Goal: Book appointment/travel/reservation

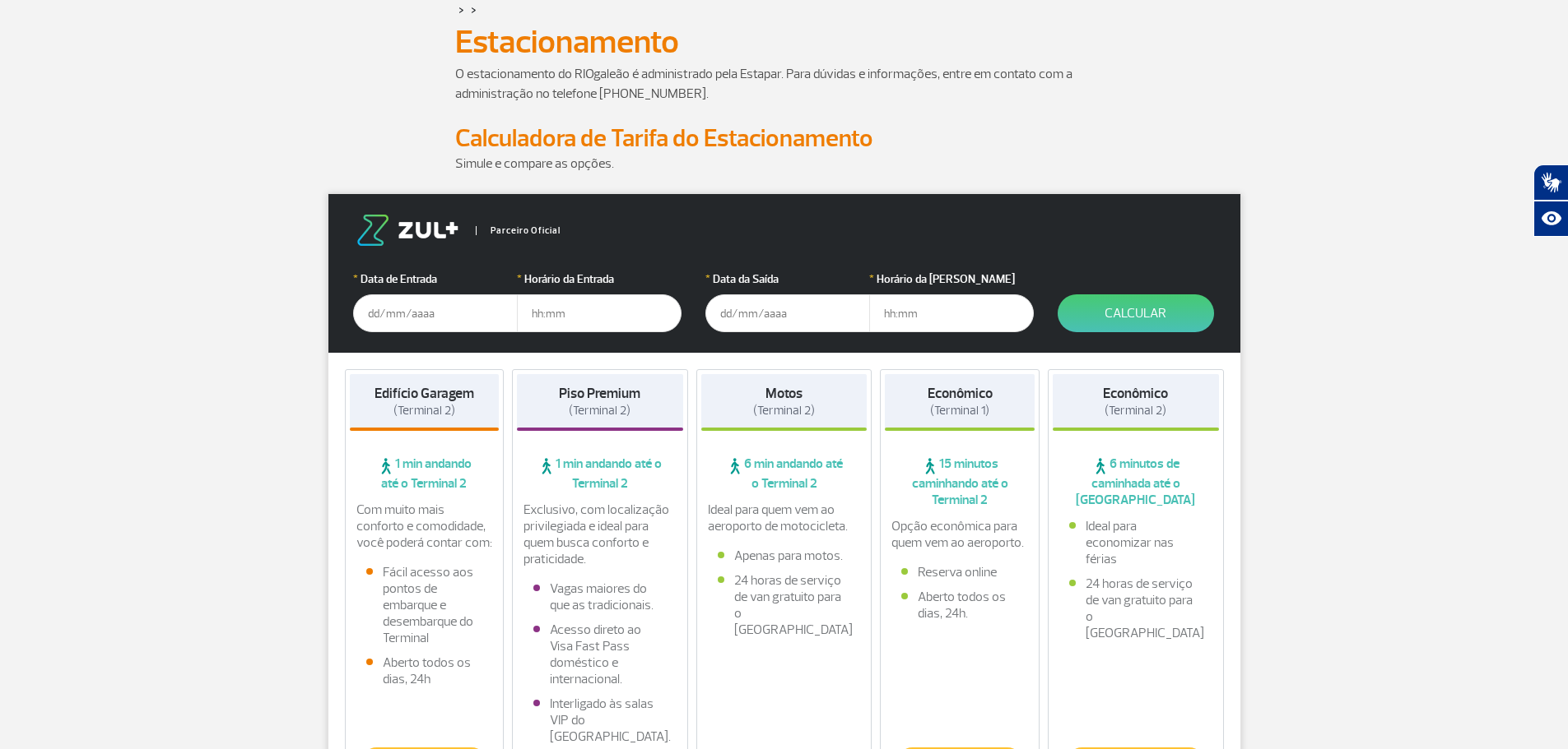
scroll to position [247, 0]
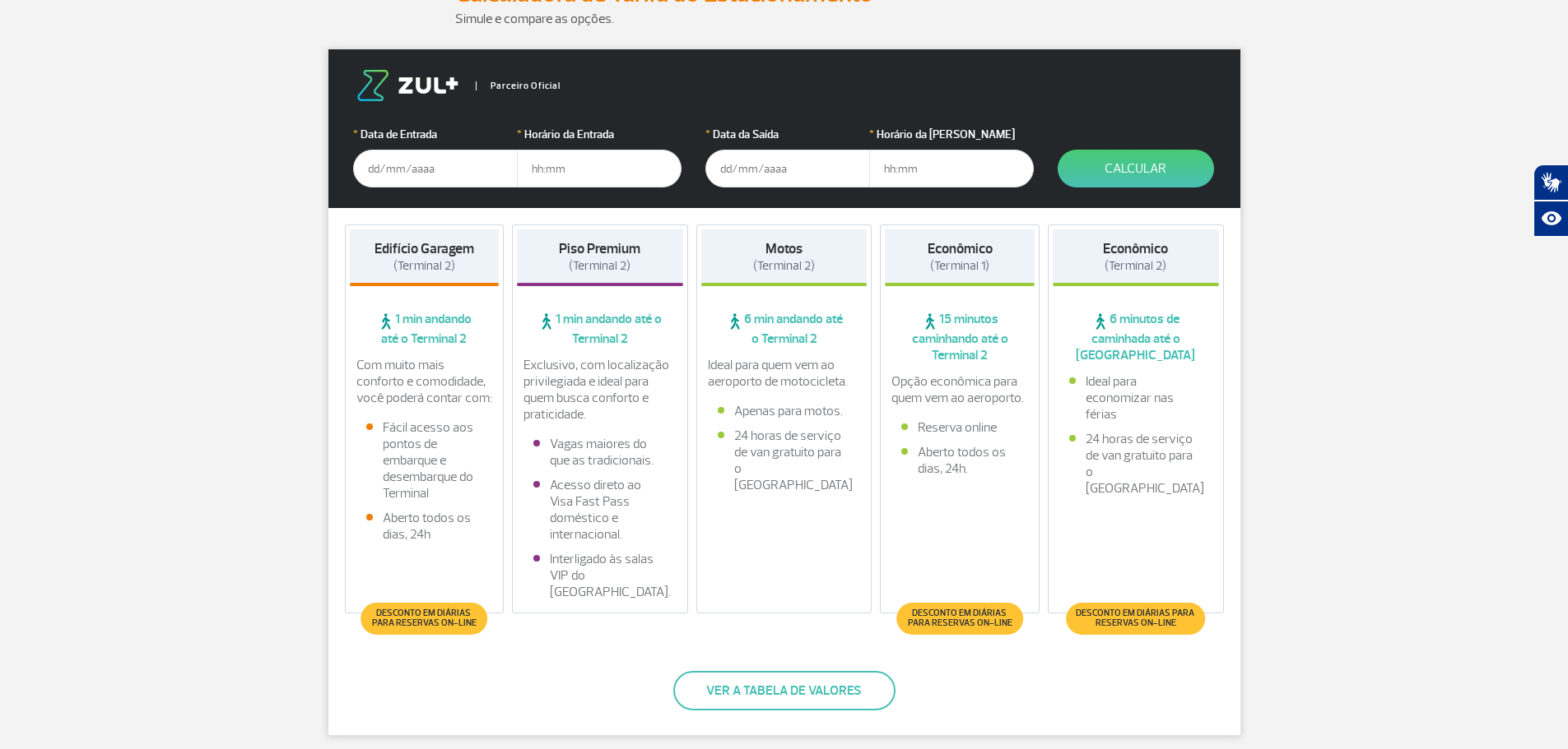
click at [412, 177] on input "text" at bounding box center [435, 168] width 164 height 38
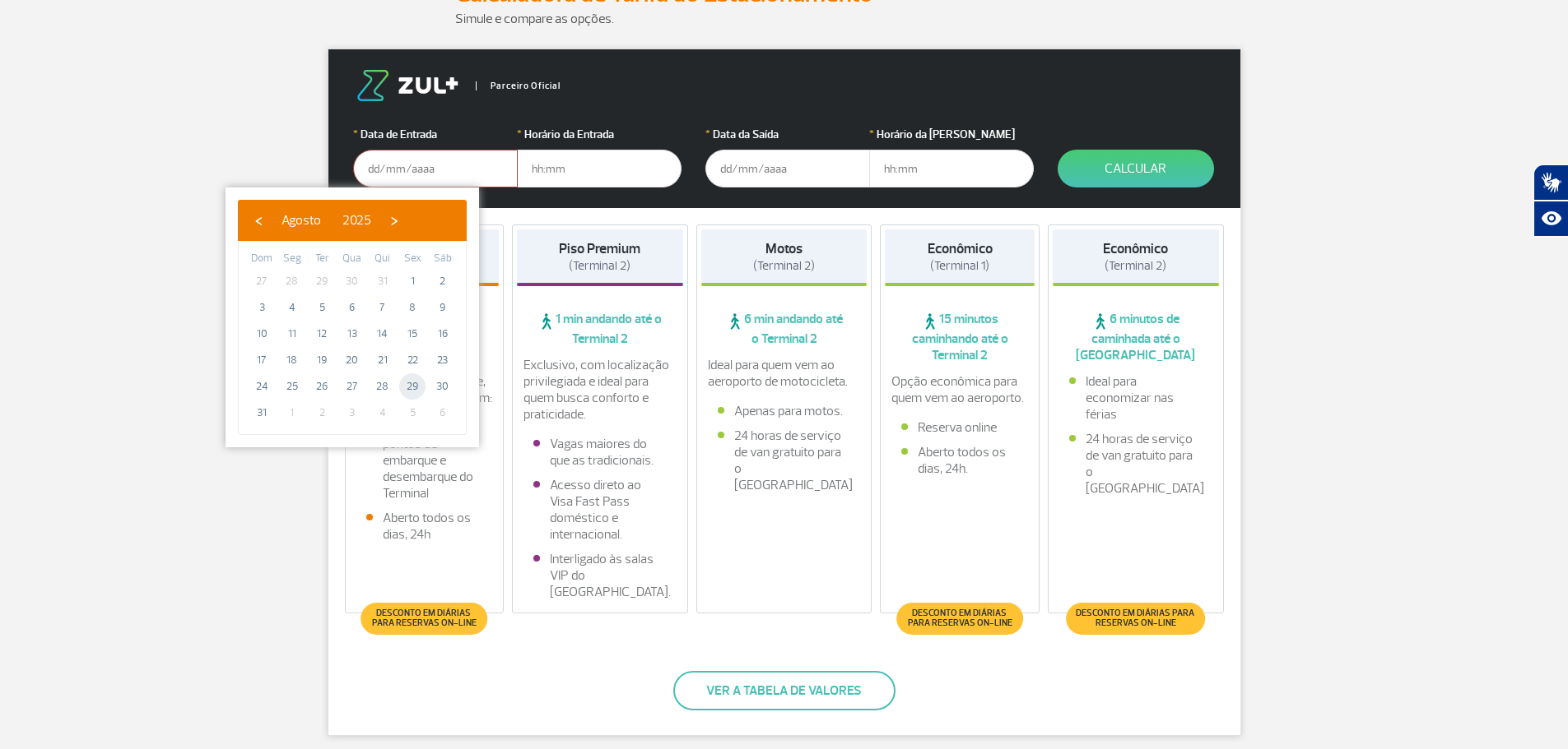
click at [416, 385] on span "29" at bounding box center [412, 386] width 26 height 26
type input "[DATE]"
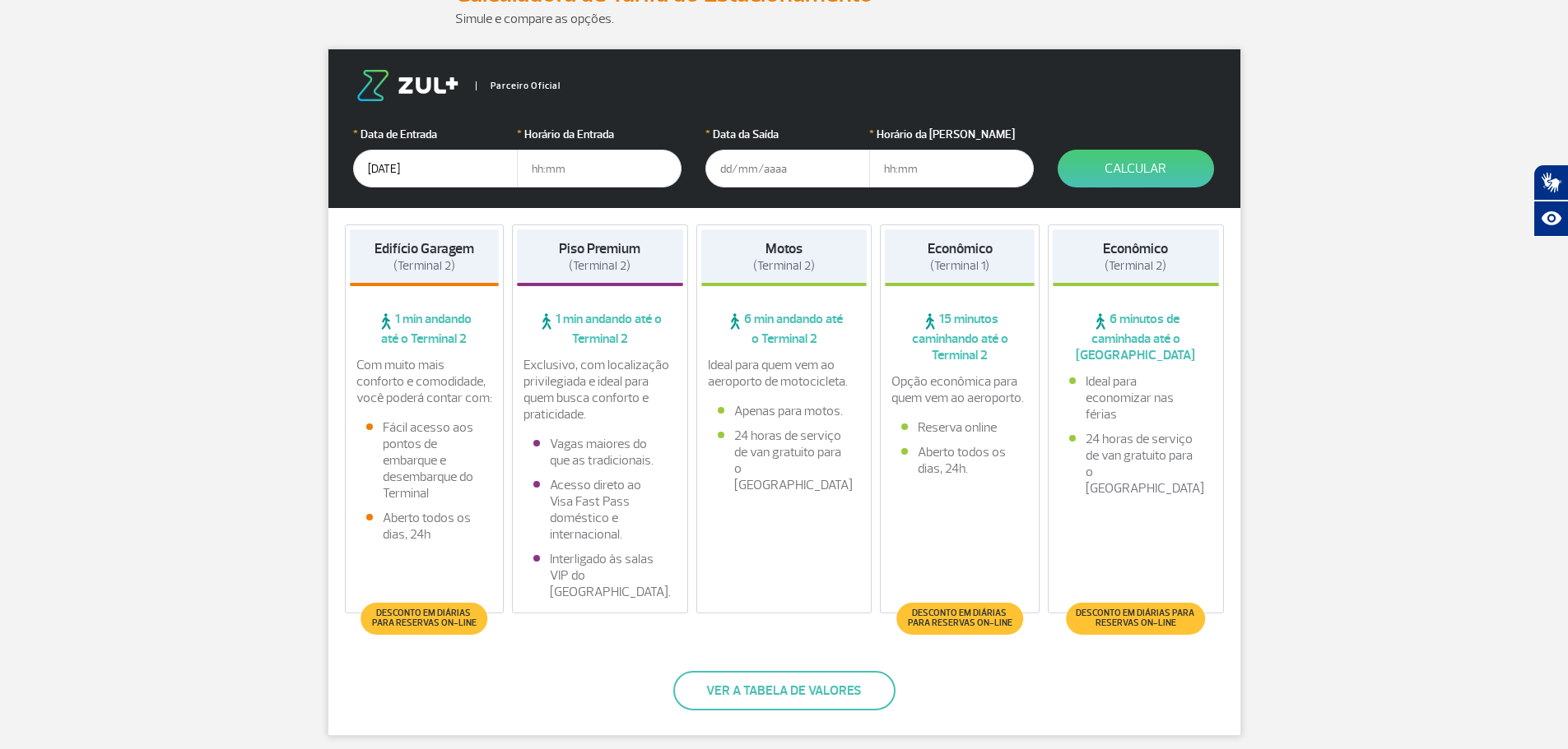
click at [568, 168] on input "text" at bounding box center [599, 168] width 164 height 38
type input "22:00"
click at [798, 167] on input "text" at bounding box center [787, 168] width 164 height 38
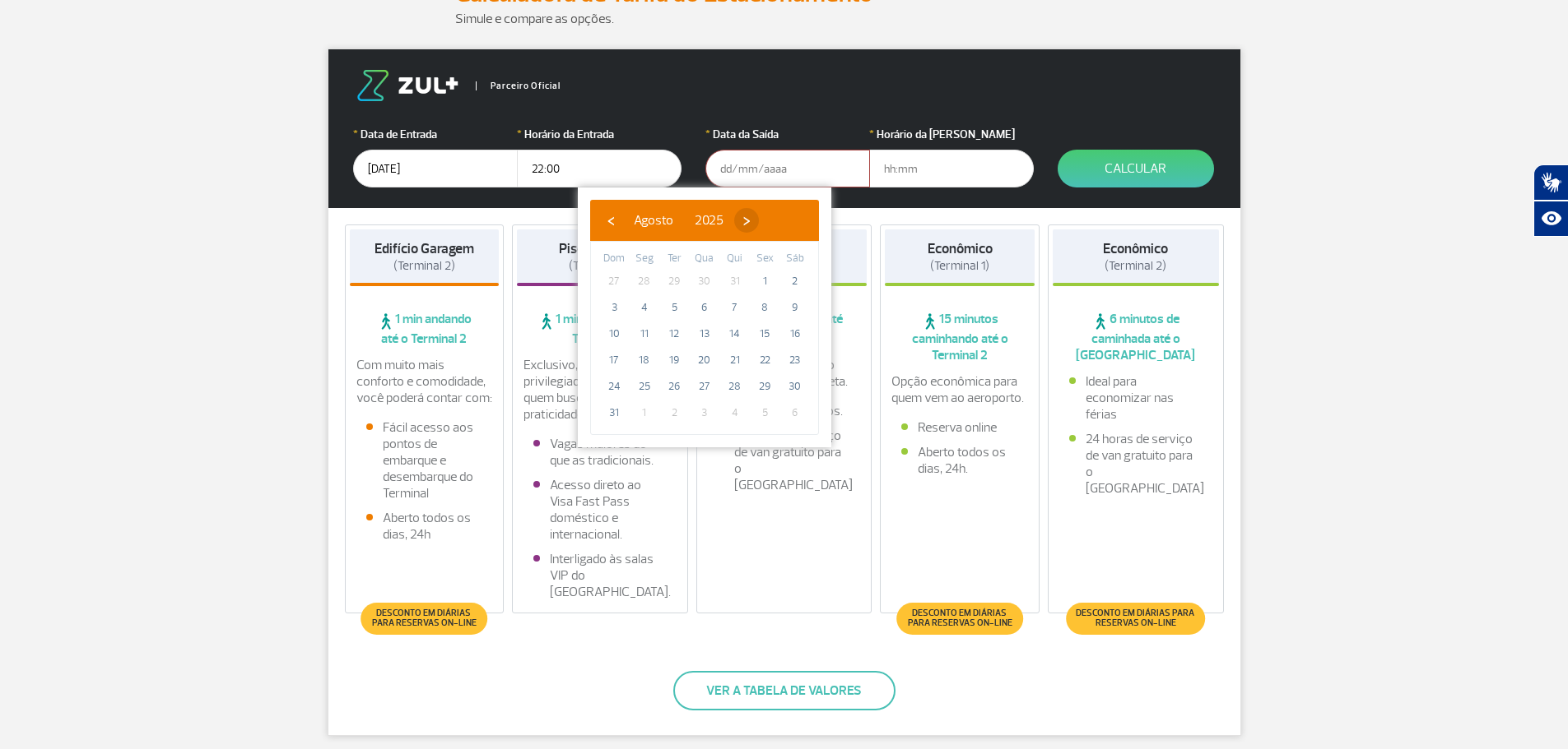
click at [759, 221] on span "›" at bounding box center [746, 220] width 24 height 24
click at [796, 280] on span "6" at bounding box center [795, 281] width 26 height 26
type input "[DATE]"
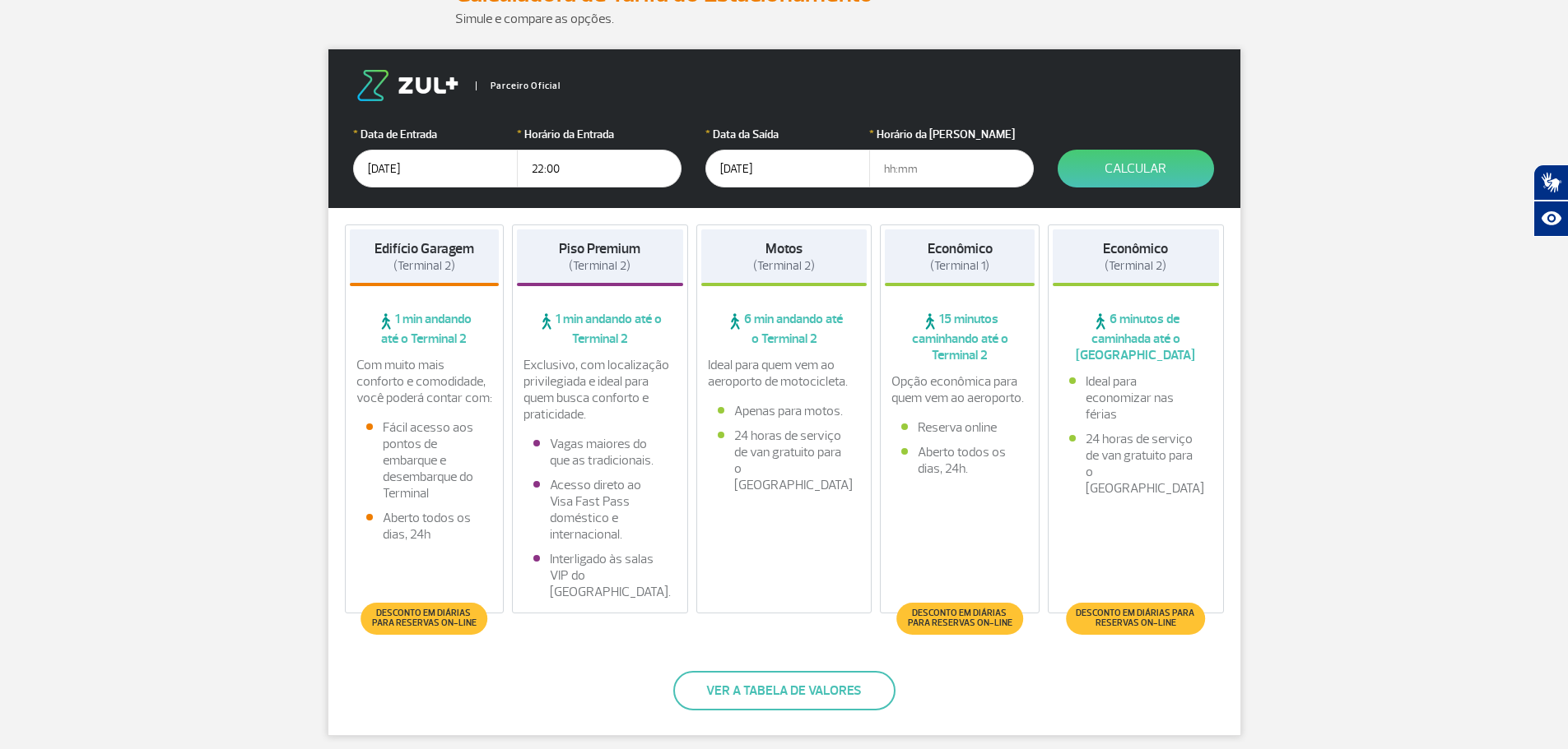
click at [927, 169] on input "text" at bounding box center [951, 168] width 164 height 38
type input "06:00"
click at [1119, 170] on button "Calcular" at bounding box center [1136, 168] width 157 height 38
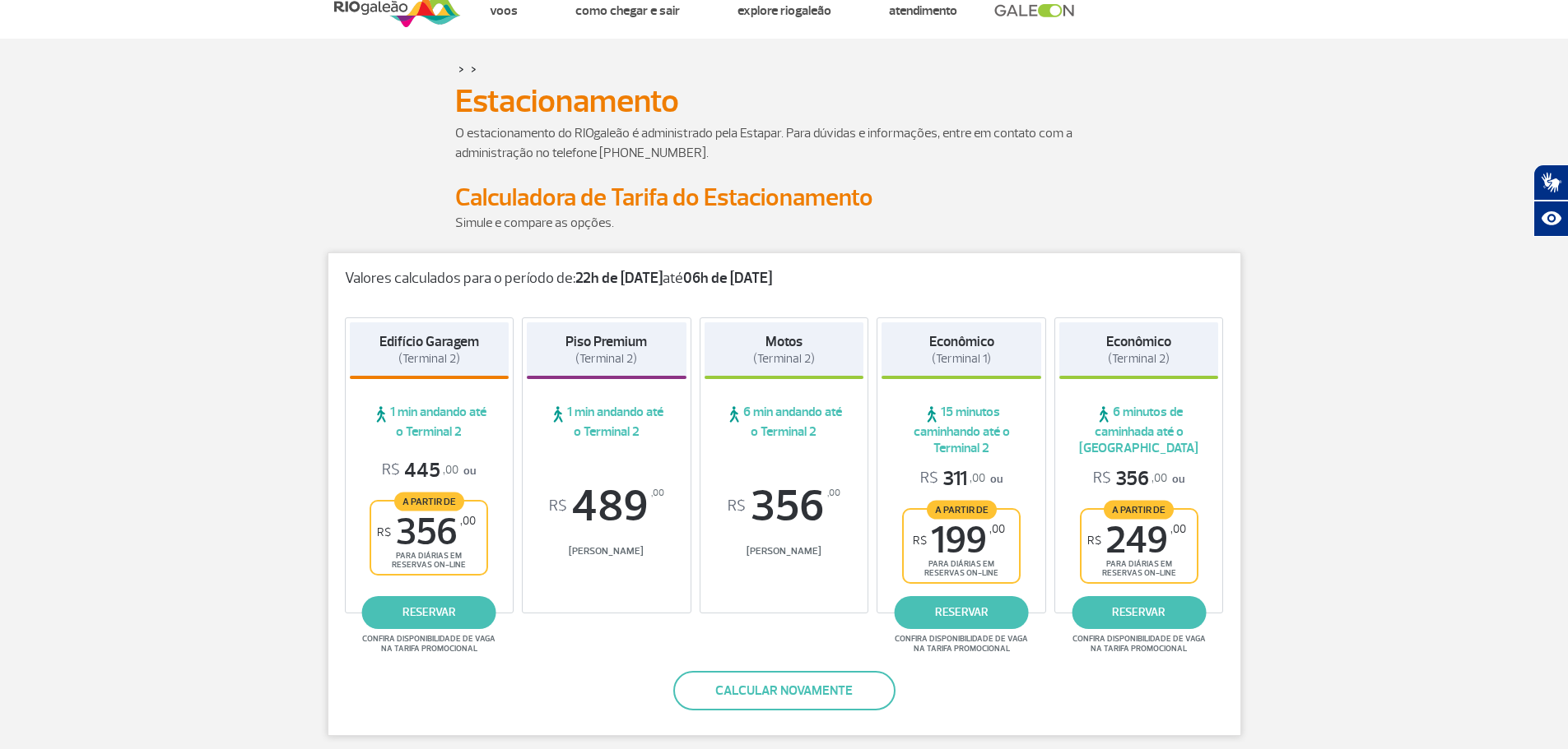
scroll to position [0, 0]
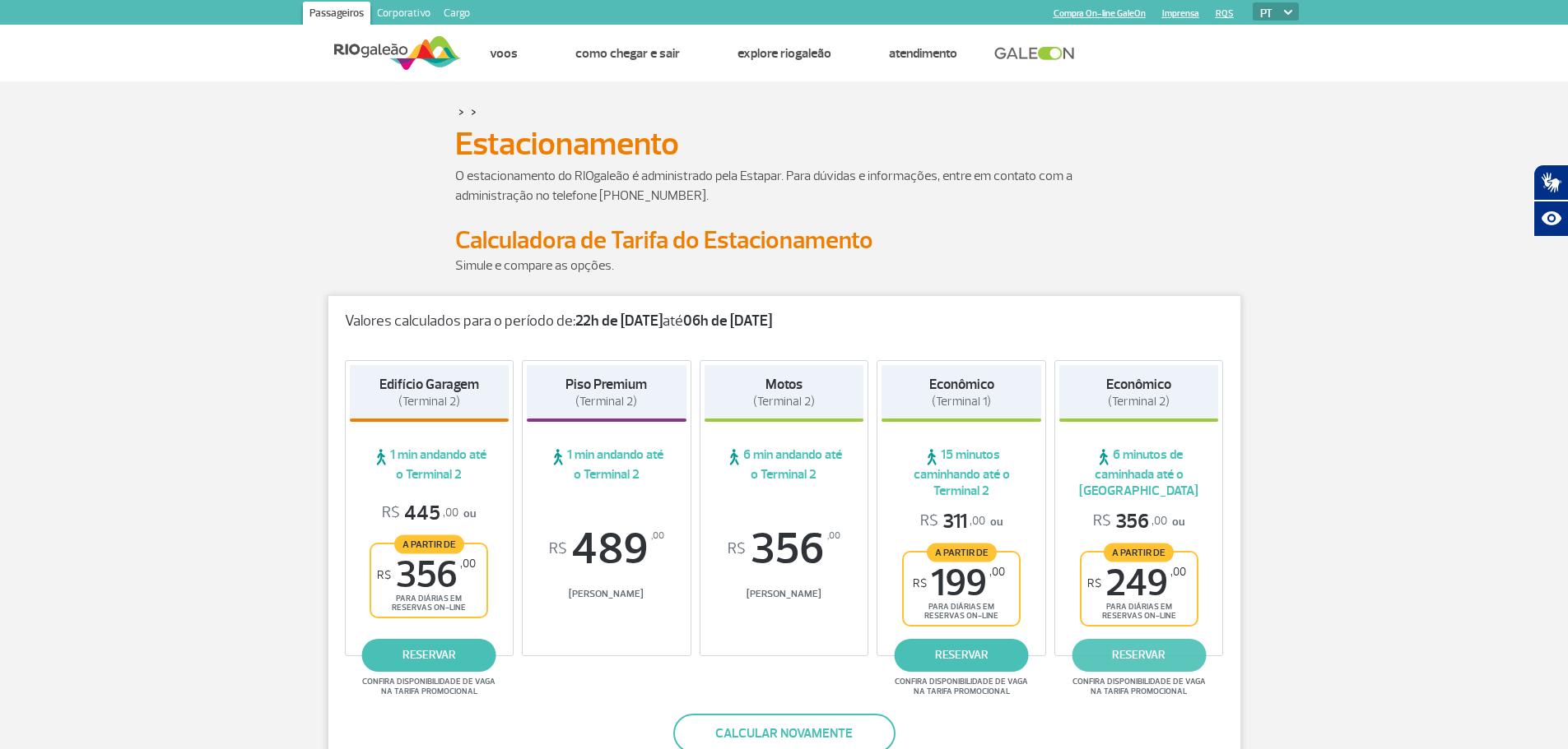
click at [1147, 661] on link "reservar" at bounding box center [1139, 655] width 134 height 33
